Goal: Find specific page/section: Find specific page/section

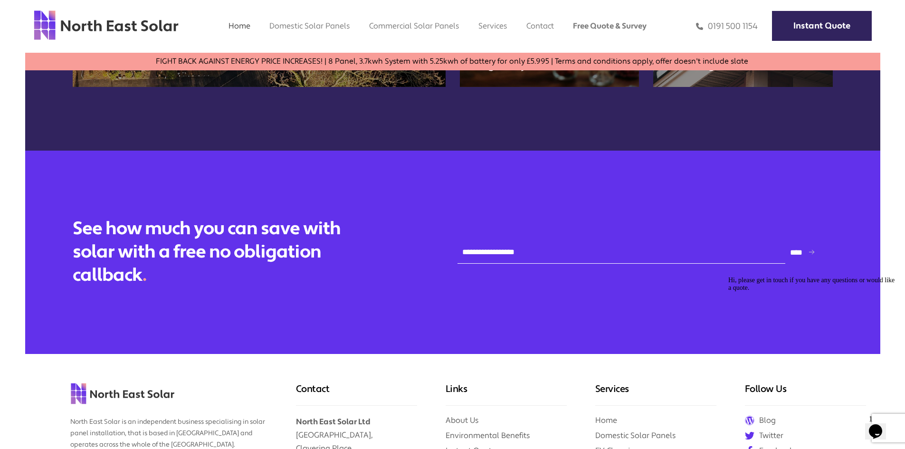
scroll to position [4098, 0]
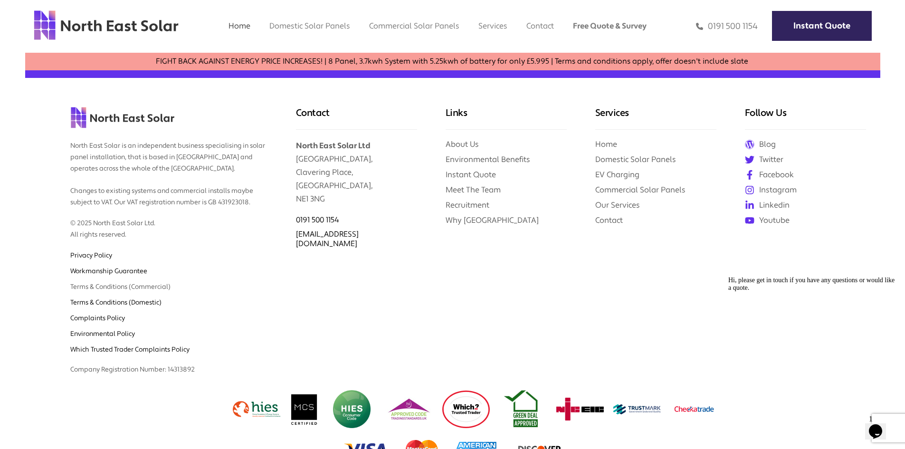
click at [162, 283] on link "Terms & Conditions (Commercial)" at bounding box center [120, 287] width 100 height 9
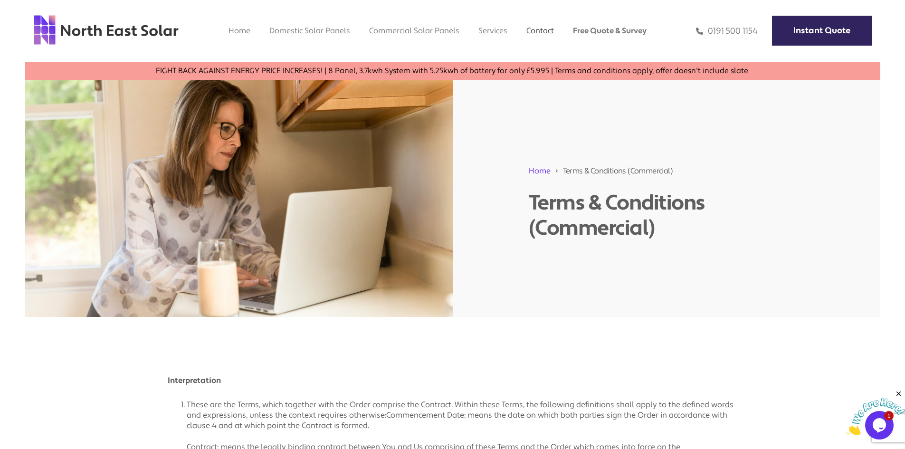
click at [534, 27] on link "Contact" at bounding box center [540, 31] width 28 height 10
